Goal: Task Accomplishment & Management: Use online tool/utility

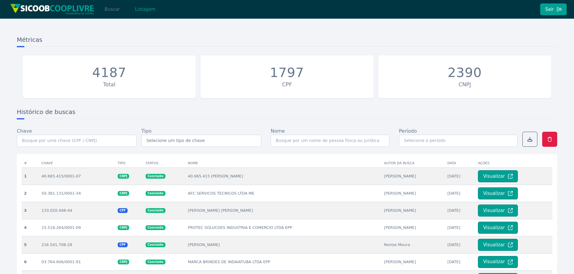
click at [113, 12] on button "Buscar" at bounding box center [112, 9] width 26 height 12
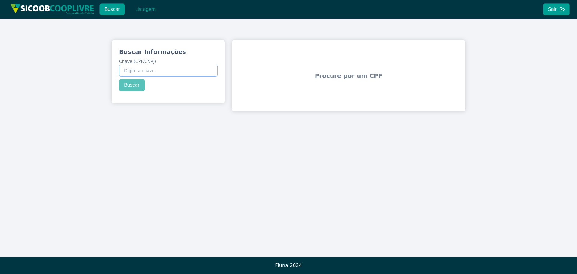
click at [162, 69] on input "Chave (CPF/CNPJ)" at bounding box center [168, 71] width 99 height 12
paste input "21.097.497/0001-88"
type input "21.097.497/0001-88"
click at [141, 83] on button "Buscar" at bounding box center [132, 85] width 26 height 12
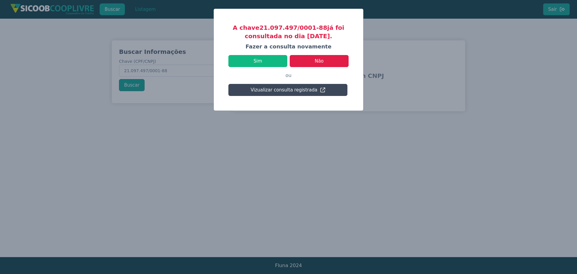
click at [295, 90] on button "Vizualizar consulta registrada" at bounding box center [287, 90] width 119 height 12
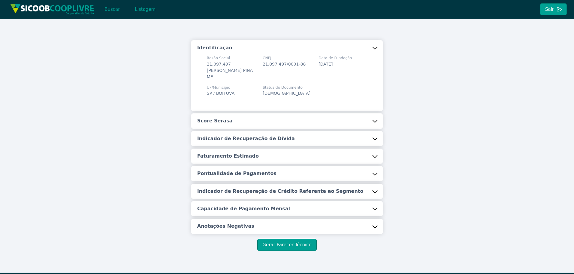
click at [284, 115] on button "Score Serasa" at bounding box center [287, 120] width 192 height 15
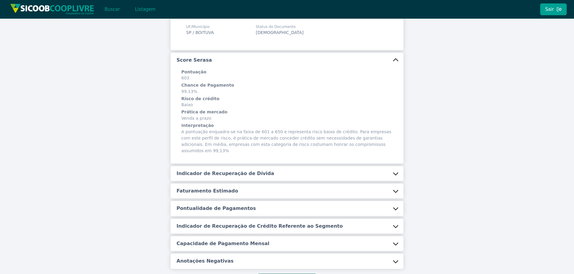
scroll to position [90, 0]
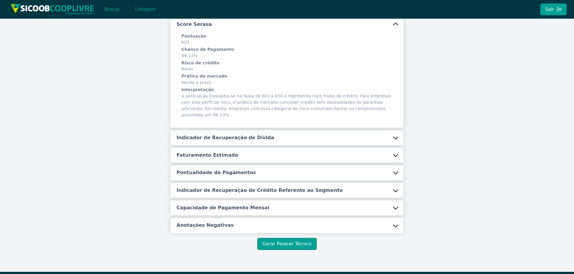
click at [232, 136] on button "Indicador de Recuperação de Dívida" at bounding box center [287, 137] width 233 height 15
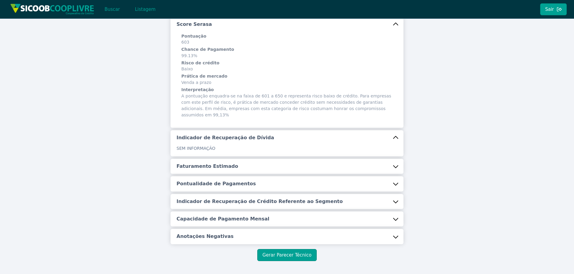
click at [228, 159] on button "Faturamento Estimado" at bounding box center [287, 166] width 233 height 15
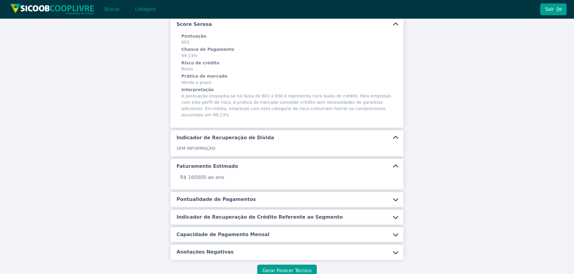
click at [227, 184] on div "Identificação Razão Social 21.097.497 [PERSON_NAME] PINA ME CNPJ 21.097.497/000…" at bounding box center [287, 104] width 233 height 309
click at [237, 192] on button "Pontualidade de Pagamentos" at bounding box center [287, 199] width 233 height 15
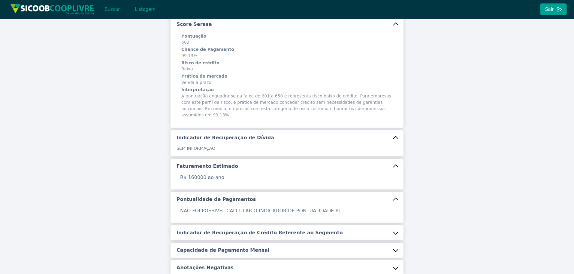
click at [229, 229] on h5 "Indicador de Recuperação de Crédito Referente ao Segmento" at bounding box center [260, 232] width 166 height 7
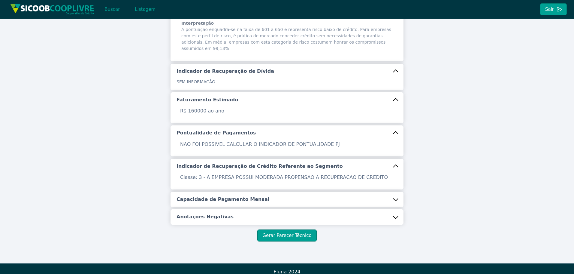
click at [222, 192] on button "Capacidade de Pagamento Mensal" at bounding box center [287, 199] width 233 height 15
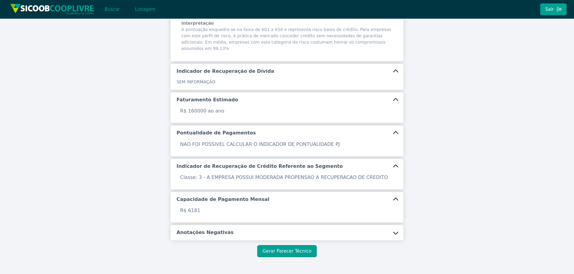
click at [207, 229] on h5 "Anotações Negativas" at bounding box center [205, 232] width 57 height 7
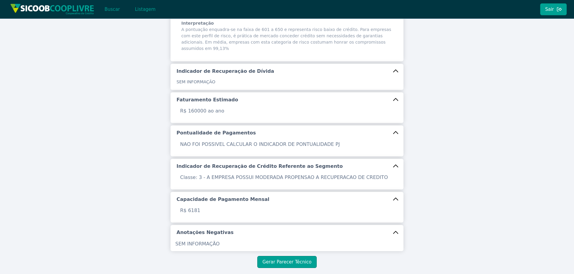
scroll to position [183, 0]
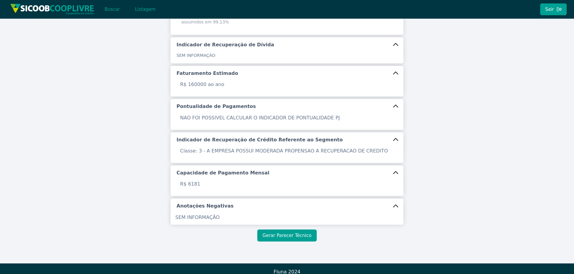
click at [271, 229] on button "Gerar Parecer Técnico" at bounding box center [286, 235] width 59 height 12
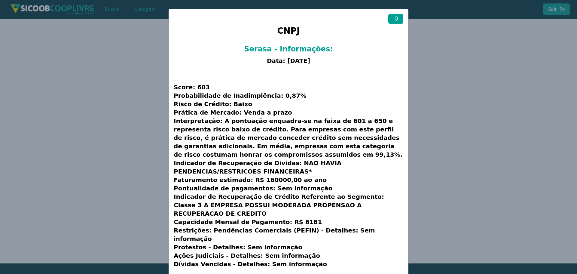
click at [391, 19] on button at bounding box center [395, 19] width 15 height 10
